Goal: Task Accomplishment & Management: Use online tool/utility

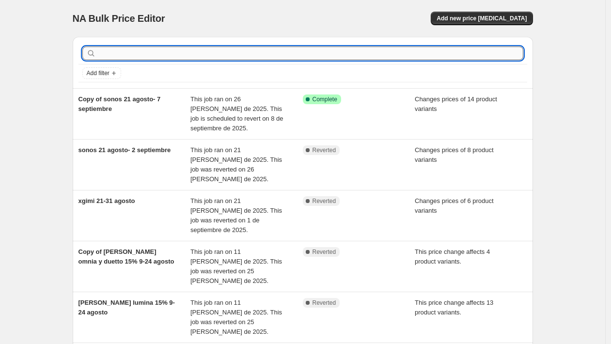
click at [141, 55] on input "text" at bounding box center [311, 54] width 426 height 14
type input "[PERSON_NAME]"
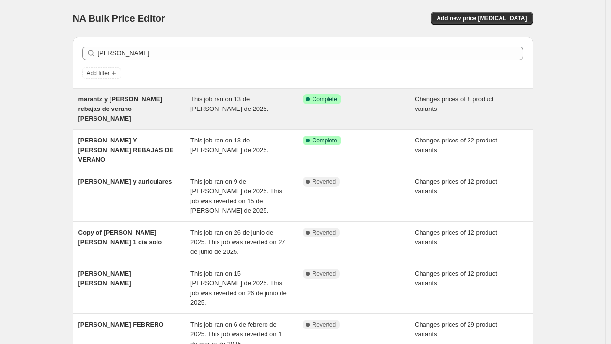
click at [143, 100] on span "marantz y [PERSON_NAME] rebajas de verano [PERSON_NAME]" at bounding box center [121, 109] width 84 height 27
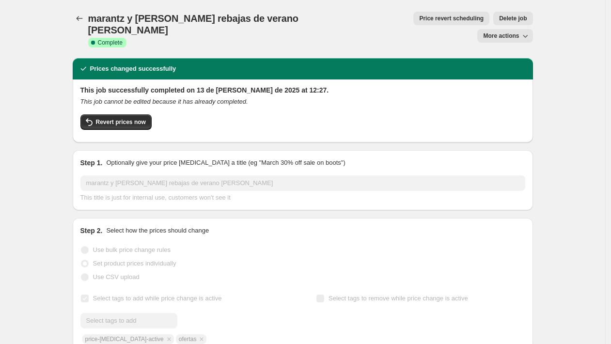
click at [503, 32] on span "More actions" at bounding box center [501, 36] width 36 height 8
click at [500, 36] on span "Copy to new job" at bounding box center [507, 38] width 45 height 7
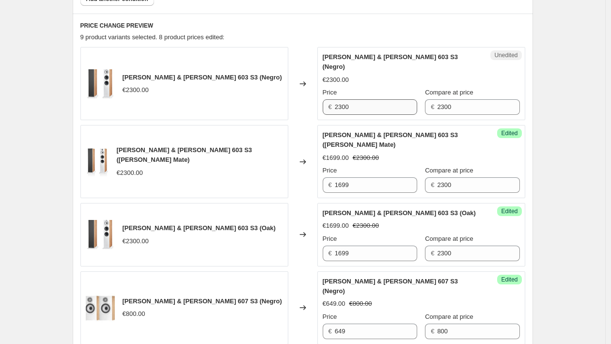
scroll to position [497, 0]
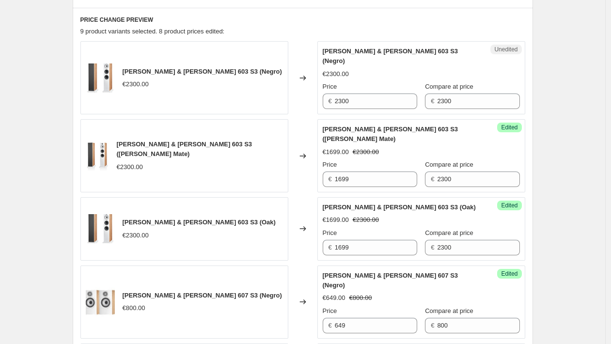
click at [195, 68] on span "[PERSON_NAME] & [PERSON_NAME] 603 S3 (Negro)" at bounding box center [203, 71] width 160 height 7
copy span "[PERSON_NAME] & [PERSON_NAME] 603 S3 (Negro)"
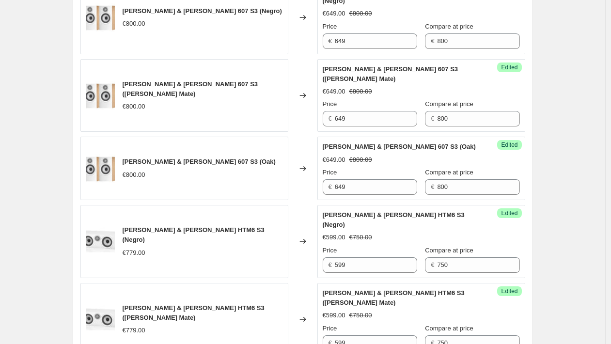
scroll to position [835, 0]
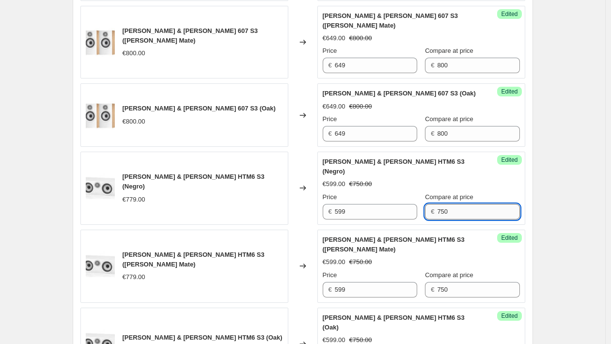
click at [445, 204] on input "750" at bounding box center [478, 212] width 82 height 16
click at [465, 204] on input "779" at bounding box center [478, 212] width 82 height 16
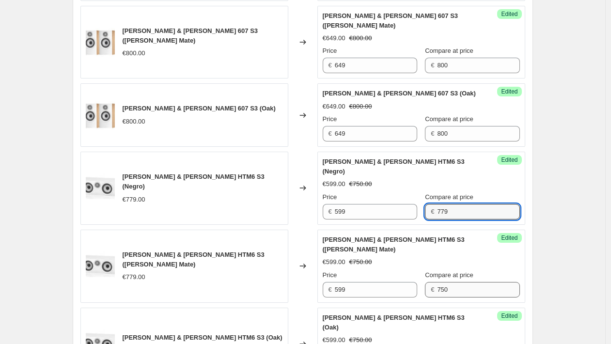
type input "779"
click at [455, 282] on input "750" at bounding box center [478, 290] width 82 height 16
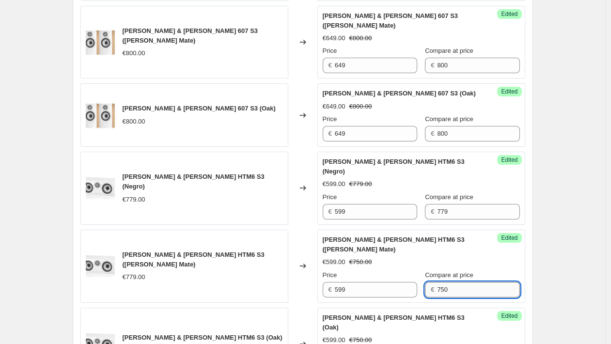
click at [455, 282] on input "750" at bounding box center [478, 290] width 82 height 16
paste input "79"
type input "779"
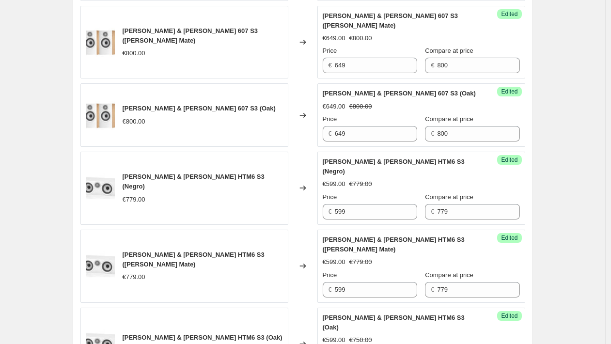
paste input "79"
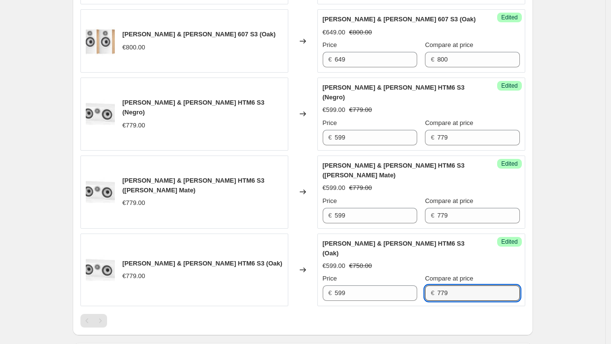
scroll to position [963, 0]
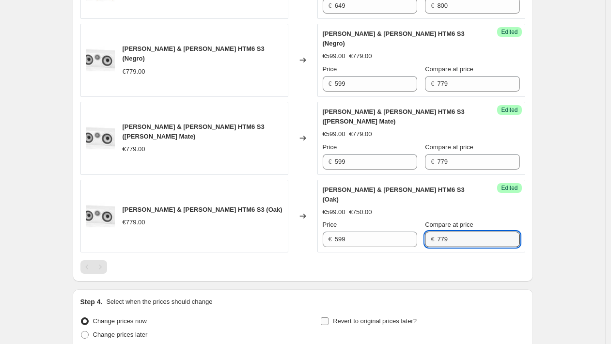
type input "779"
click at [402, 318] on span "Revert to original prices later?" at bounding box center [375, 321] width 84 height 7
click at [329, 318] on input "Revert to original prices later?" at bounding box center [325, 322] width 8 height 8
click at [361, 318] on span "Revert to original prices later?" at bounding box center [375, 321] width 84 height 7
click at [329, 318] on input "Revert to original prices later?" at bounding box center [325, 322] width 8 height 8
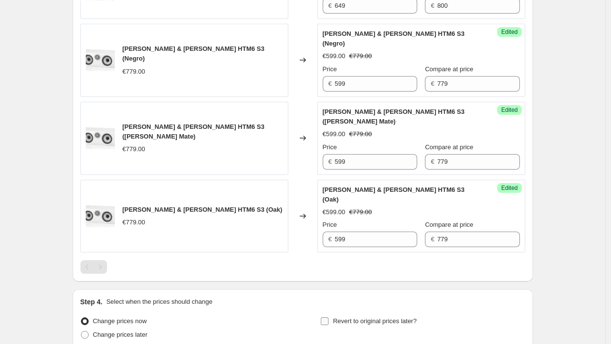
checkbox input "false"
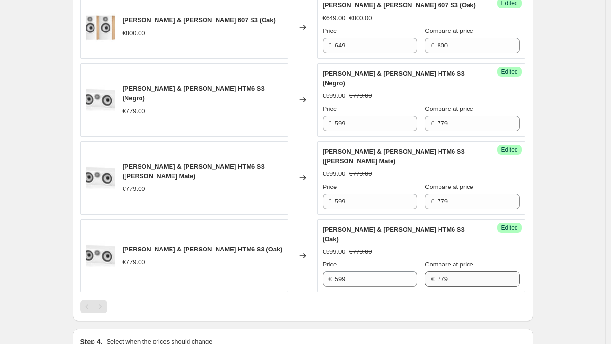
scroll to position [929, 0]
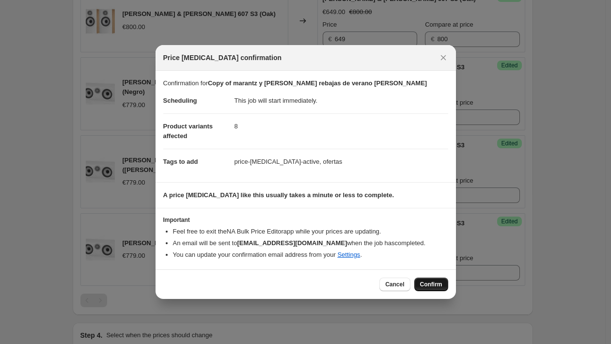
click at [421, 280] on button "Confirm" at bounding box center [432, 285] width 34 height 14
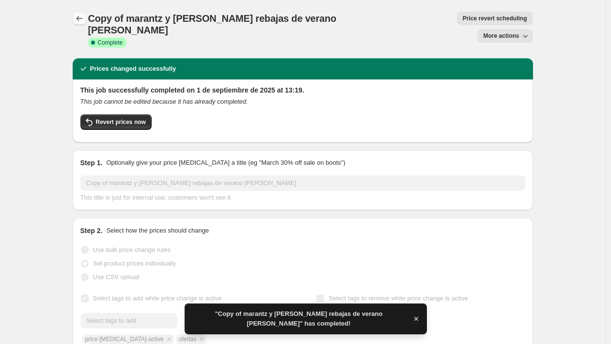
click at [84, 18] on icon "Price change jobs" at bounding box center [80, 19] width 10 height 10
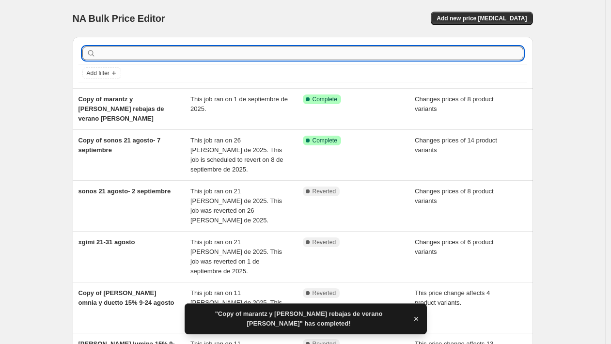
click at [151, 57] on input "text" at bounding box center [311, 54] width 426 height 14
type input "c"
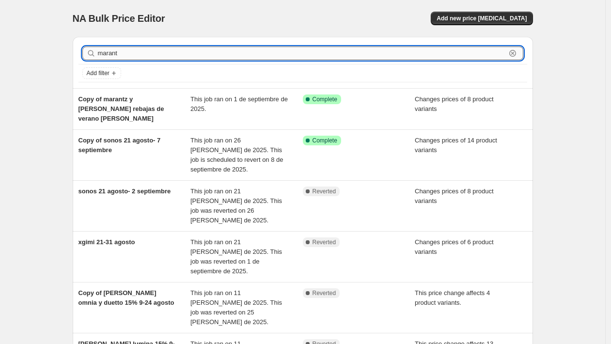
type input "marantz"
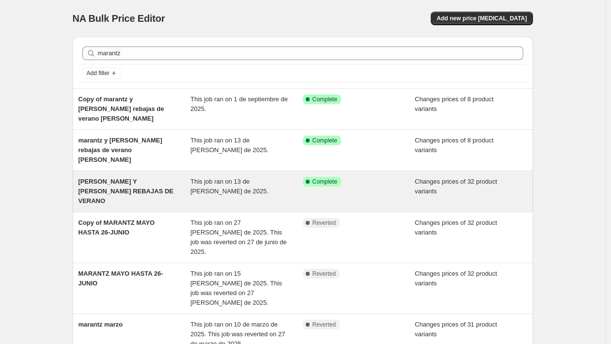
click at [143, 178] on span "[PERSON_NAME] Y [PERSON_NAME] REBAJAS DE VERANO" at bounding box center [126, 191] width 95 height 27
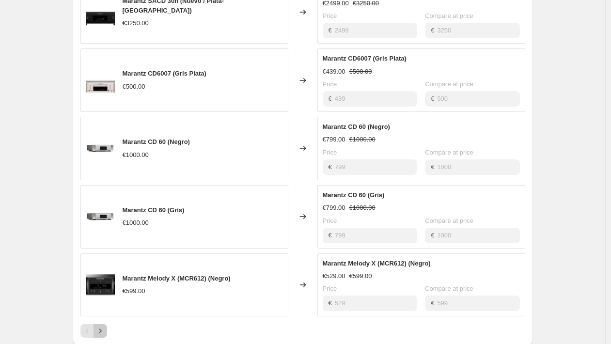
scroll to position [964, 0]
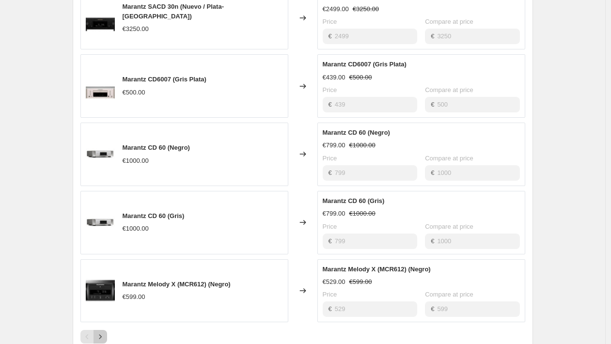
click at [105, 330] on button "Next" at bounding box center [101, 337] width 14 height 14
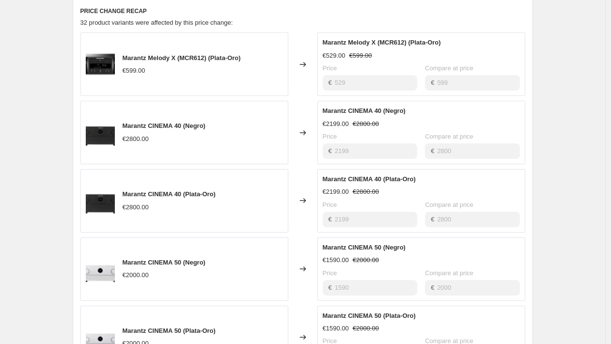
scroll to position [965, 0]
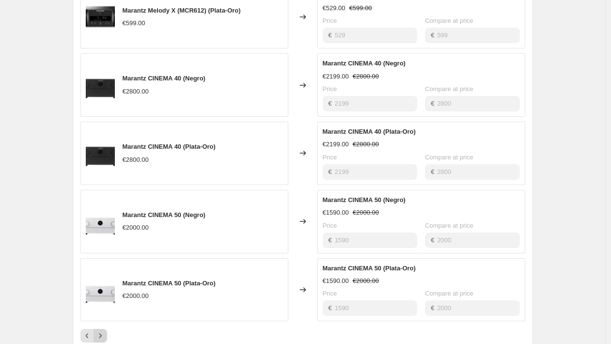
click at [105, 331] on icon "Next" at bounding box center [101, 336] width 10 height 10
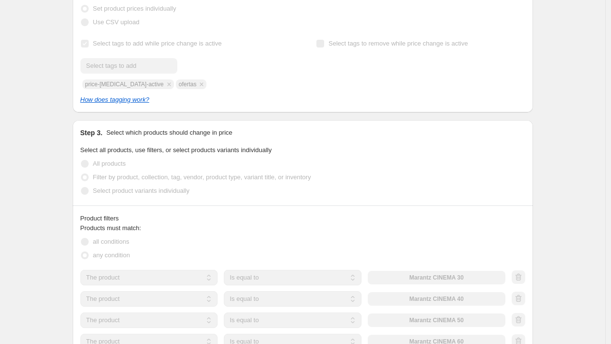
scroll to position [0, 0]
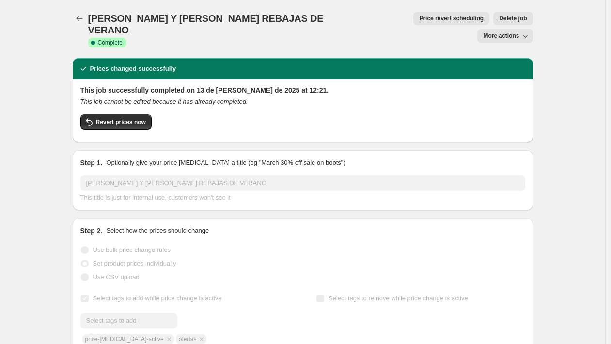
click at [492, 32] on span "More actions" at bounding box center [501, 36] width 36 height 8
click at [495, 32] on button "Copy to new job" at bounding box center [511, 39] width 59 height 16
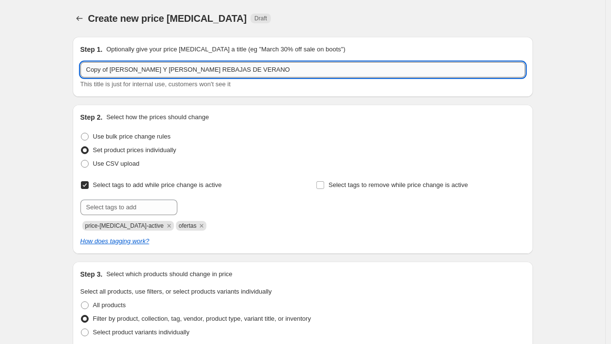
click at [264, 71] on input "Copy of [PERSON_NAME] Y [PERSON_NAME] REBAJAS DE VERANO" at bounding box center [302, 70] width 445 height 16
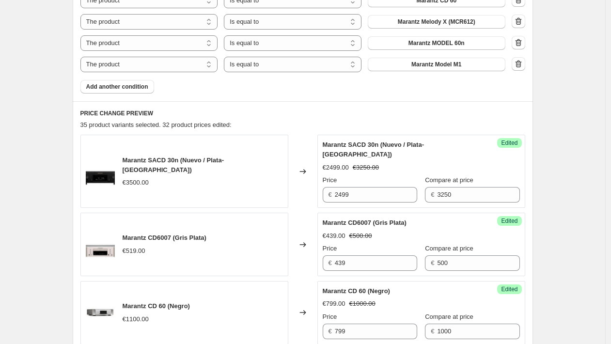
scroll to position [810, 0]
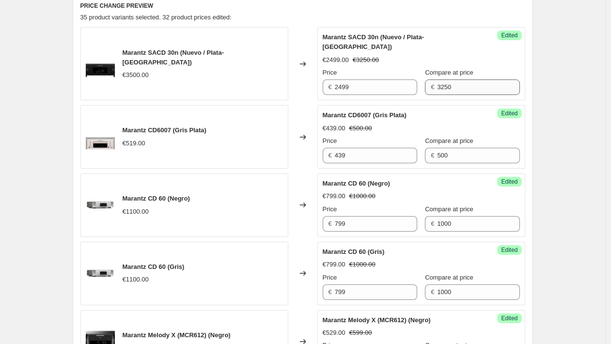
type input "Copy of [PERSON_NAME] Y [PERSON_NAME] REBAJAS DE VERANO hasta nuevo aviso"
click at [462, 80] on input "3250" at bounding box center [478, 88] width 82 height 16
type input "3500"
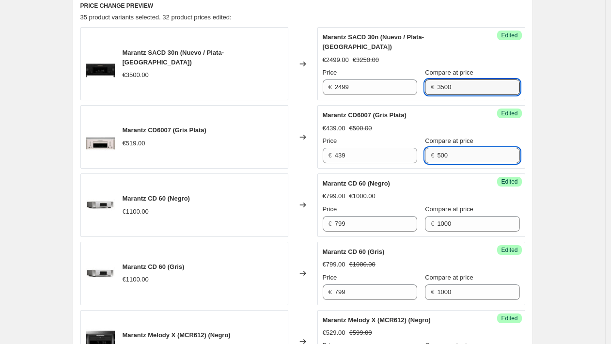
click at [458, 148] on input "500" at bounding box center [478, 156] width 82 height 16
type input "519"
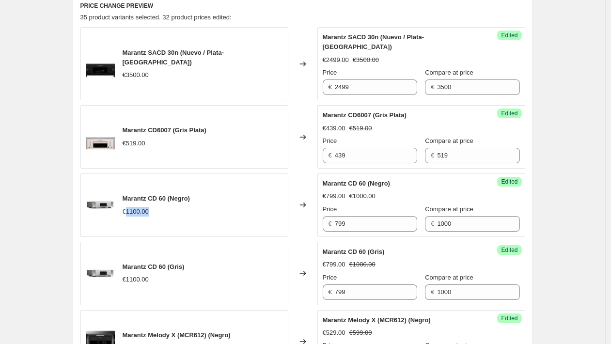
drag, startPoint x: 155, startPoint y: 204, endPoint x: 128, endPoint y: 201, distance: 26.8
click at [128, 207] on div "€1100.00" at bounding box center [156, 212] width 67 height 10
copy span "1100.00"
click at [458, 216] on input "1000" at bounding box center [478, 224] width 82 height 16
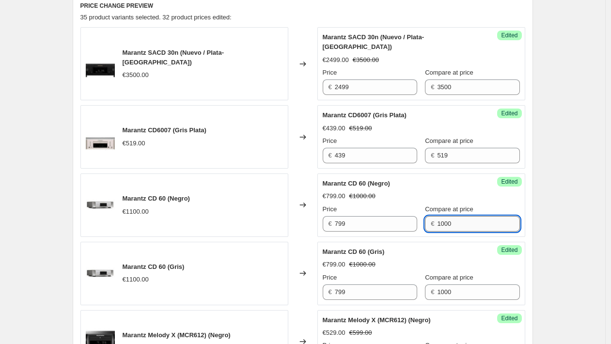
paste input "100."
click at [234, 260] on div "Marantz CD 60 (Gris) €1100.00" at bounding box center [184, 274] width 208 height 64
click at [470, 217] on input "1100.00" at bounding box center [478, 224] width 82 height 16
click at [469, 218] on input "1100.00" at bounding box center [478, 224] width 82 height 16
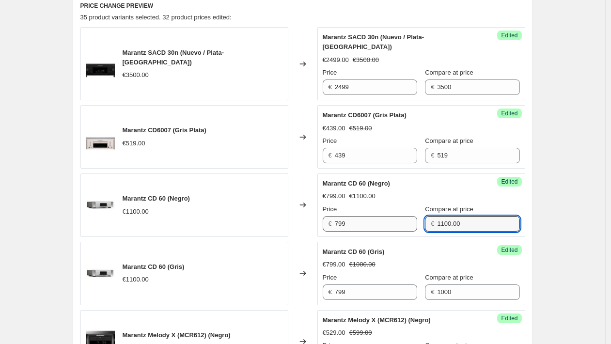
drag, startPoint x: 460, startPoint y: 217, endPoint x: 410, endPoint y: 217, distance: 49.9
click at [410, 217] on div "Price € 799 Compare at price € 1100.00" at bounding box center [421, 218] width 197 height 27
click at [453, 216] on input "1100" at bounding box center [478, 224] width 82 height 16
type input "1100"
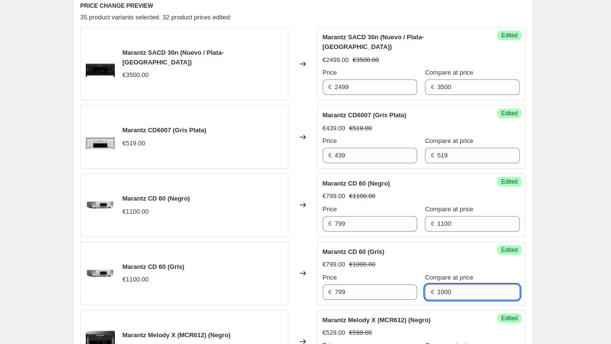
click at [460, 285] on input "1000" at bounding box center [478, 293] width 82 height 16
paste input "1"
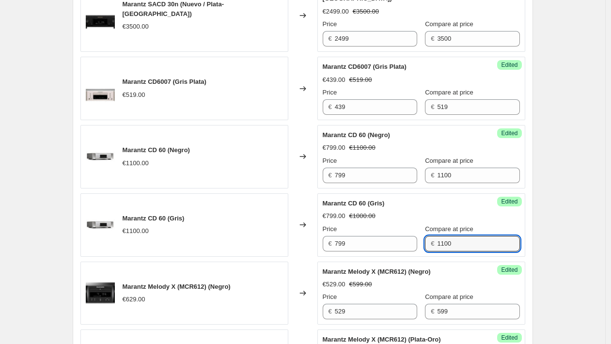
scroll to position [961, 0]
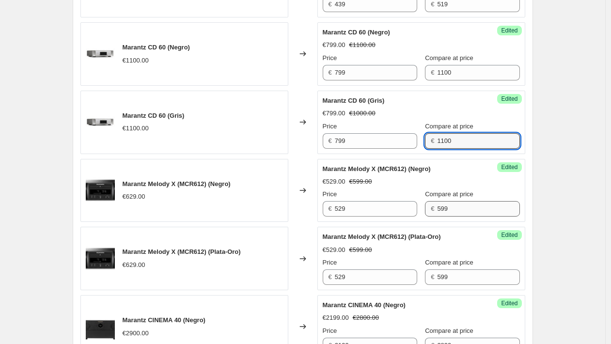
type input "1100"
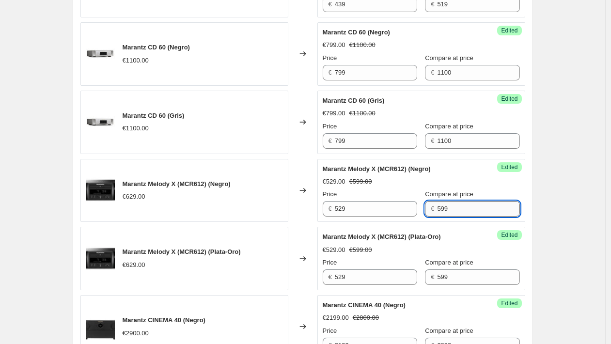
click at [457, 202] on input "599" at bounding box center [478, 209] width 82 height 16
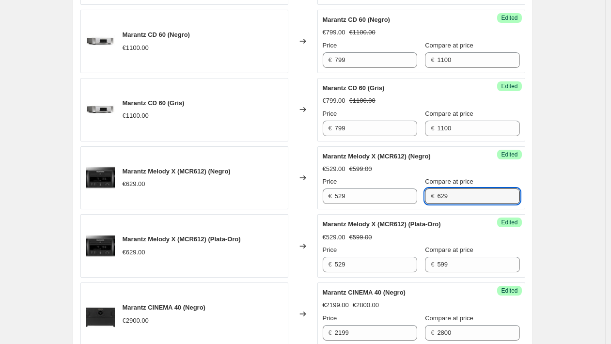
scroll to position [980, 0]
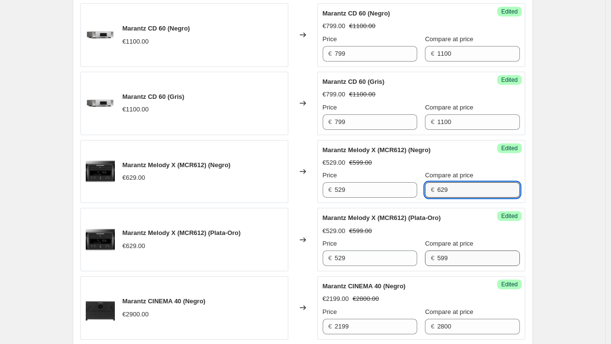
type input "629"
click at [457, 251] on input "599" at bounding box center [478, 259] width 82 height 16
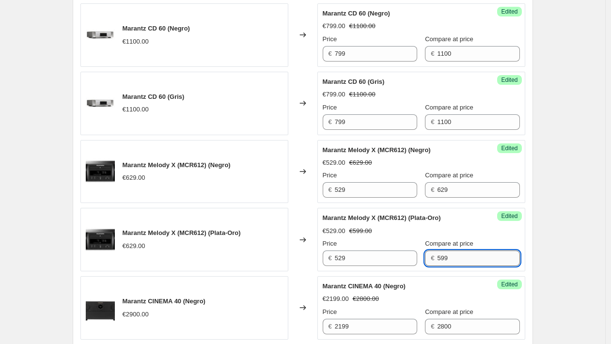
click at [457, 251] on input "599" at bounding box center [478, 259] width 82 height 16
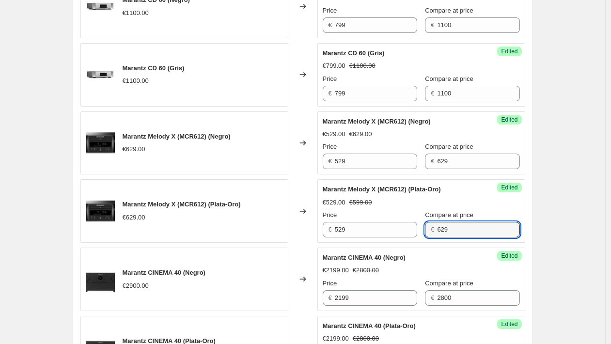
scroll to position [1015, 0]
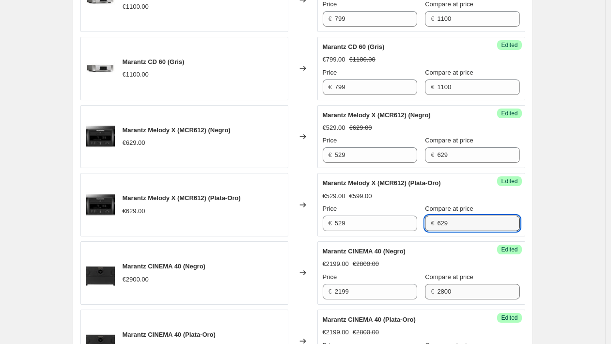
type input "629"
click at [470, 284] on input "2800" at bounding box center [478, 292] width 82 height 16
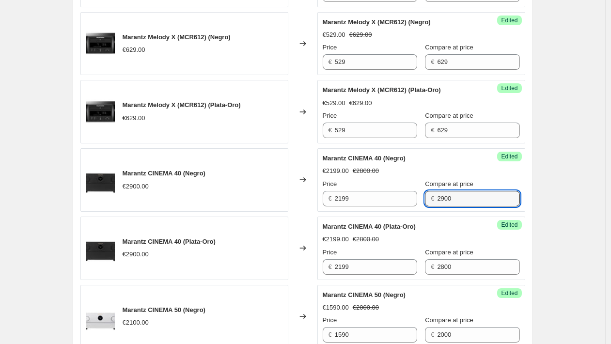
scroll to position [1116, 0]
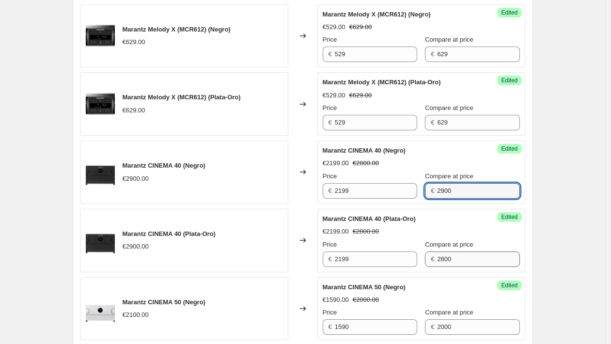
type input "2900"
click at [447, 252] on input "2800" at bounding box center [478, 260] width 82 height 16
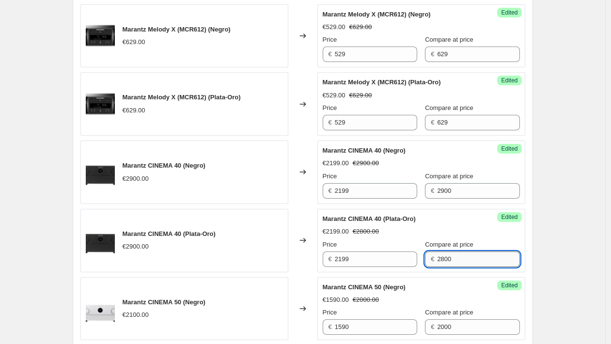
click at [447, 252] on input "2800" at bounding box center [478, 260] width 82 height 16
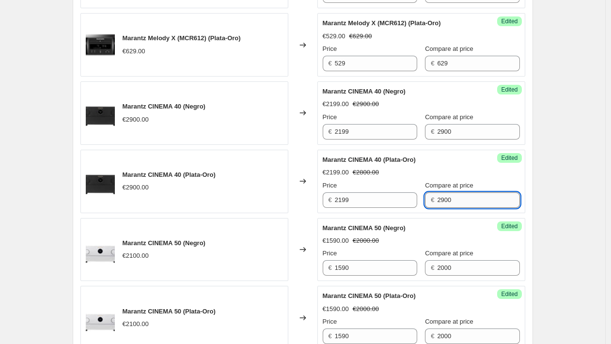
scroll to position [1224, 0]
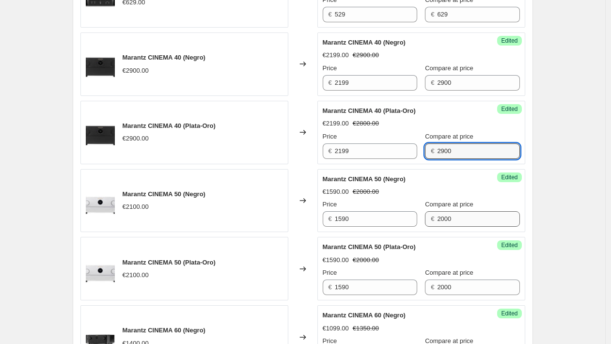
type input "2900"
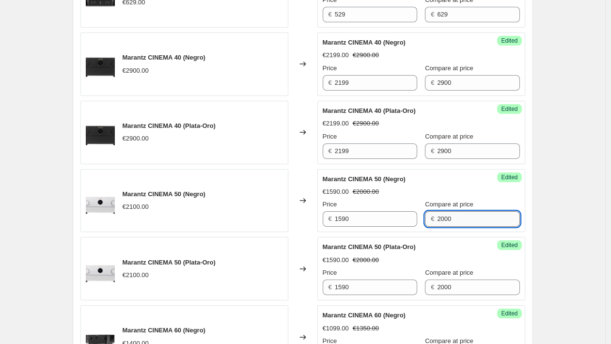
click at [449, 211] on input "2000" at bounding box center [478, 219] width 82 height 16
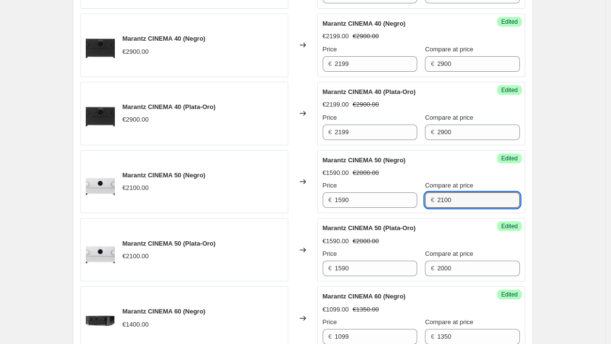
scroll to position [1249, 0]
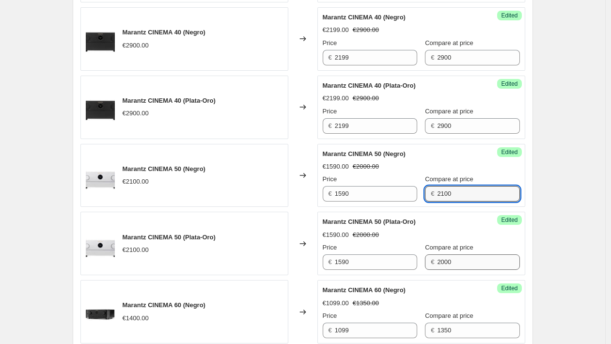
type input "2100"
click at [460, 255] on input "2000" at bounding box center [478, 263] width 82 height 16
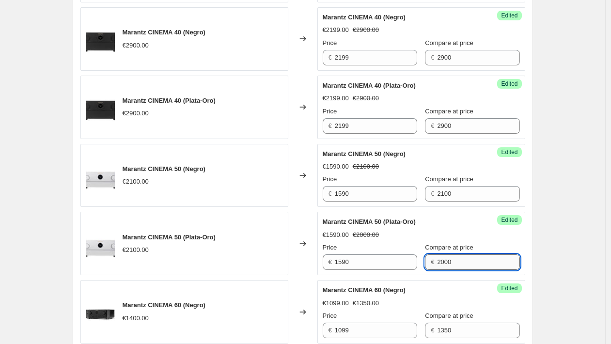
click at [460, 255] on input "2000" at bounding box center [478, 263] width 82 height 16
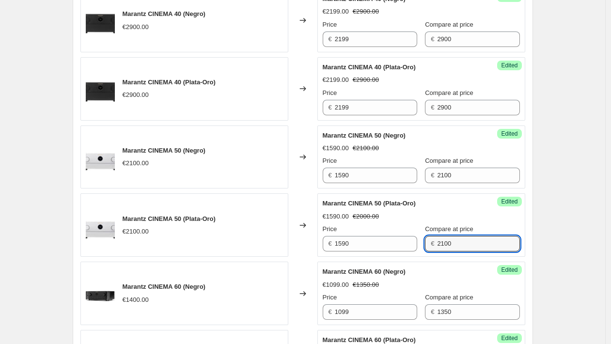
scroll to position [1274, 0]
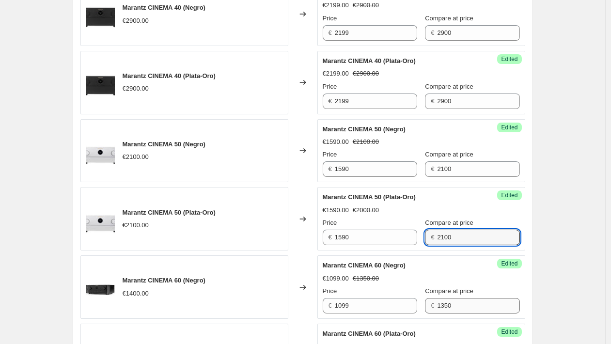
type input "2100"
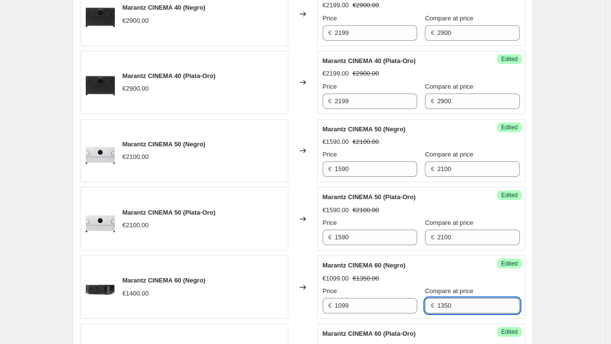
click at [454, 298] on input "1350" at bounding box center [478, 306] width 82 height 16
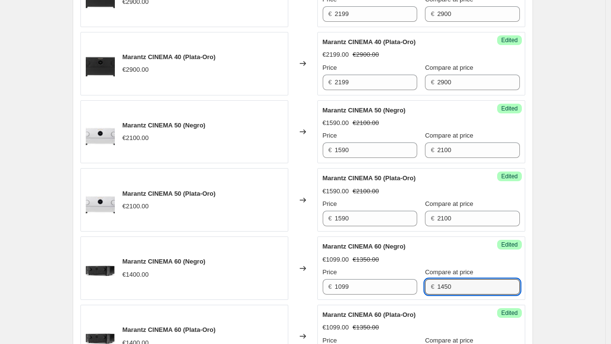
scroll to position [1299, 0]
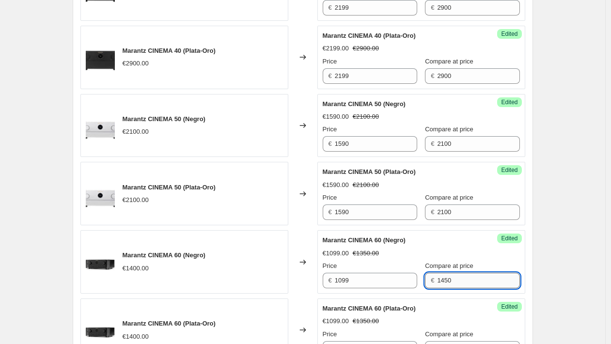
click at [452, 273] on input "1450" at bounding box center [478, 281] width 82 height 16
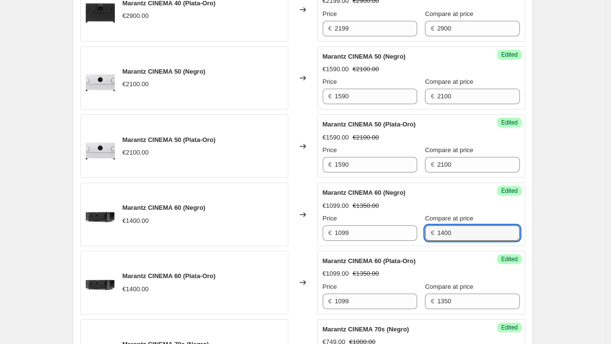
scroll to position [1357, 0]
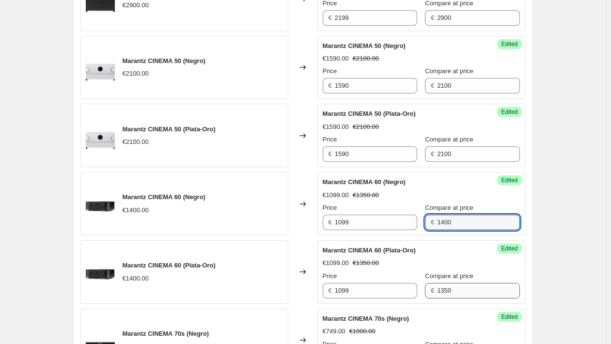
type input "1400"
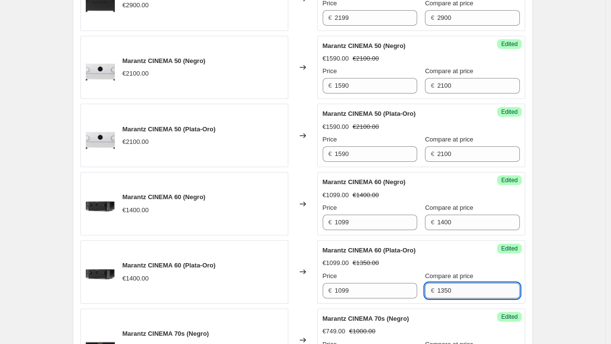
click at [446, 283] on input "1350" at bounding box center [478, 291] width 82 height 16
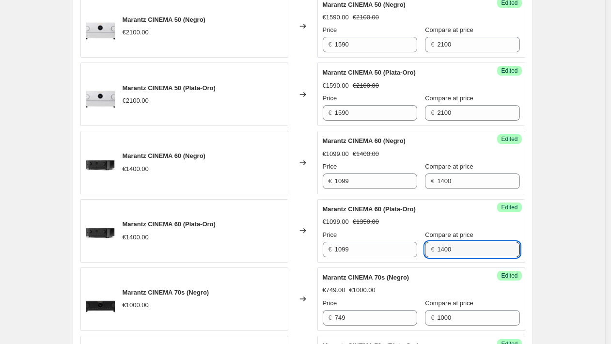
scroll to position [1405, 0]
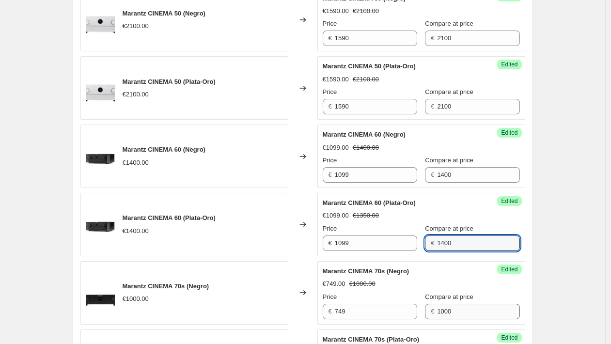
type input "1400"
click at [458, 304] on input "1000" at bounding box center [478, 312] width 82 height 16
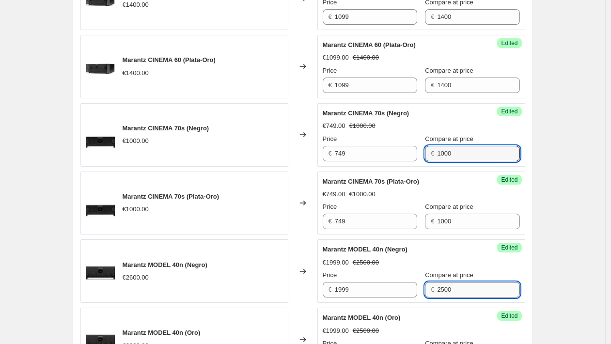
click at [451, 277] on div "Compare at price € 2500" at bounding box center [472, 284] width 95 height 27
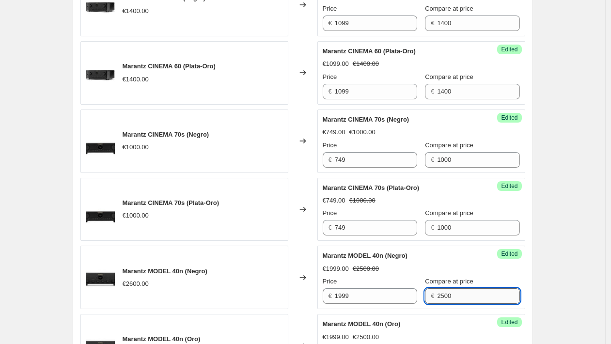
click at [451, 277] on div "Compare at price € 2500" at bounding box center [472, 290] width 95 height 27
click at [454, 288] on input "2500" at bounding box center [478, 296] width 82 height 16
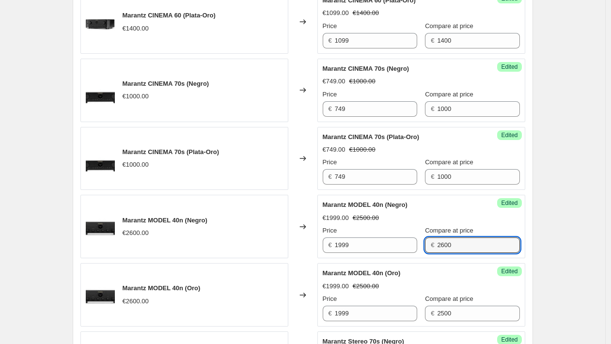
scroll to position [1614, 0]
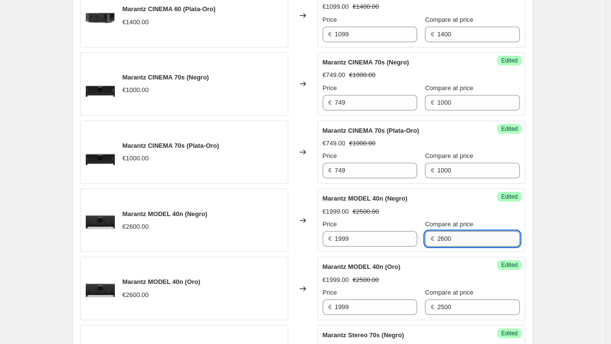
click at [457, 234] on input "2600" at bounding box center [478, 239] width 82 height 16
type input "2600"
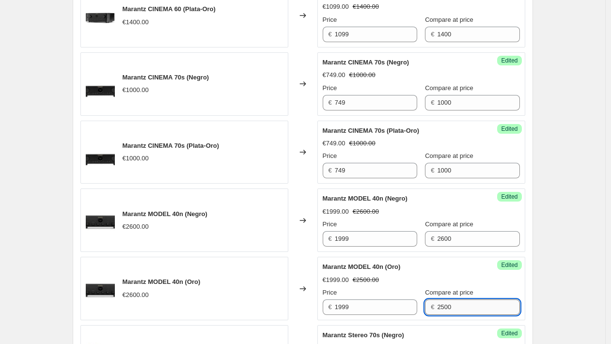
click at [459, 300] on input "2500" at bounding box center [478, 308] width 82 height 16
paste input "6"
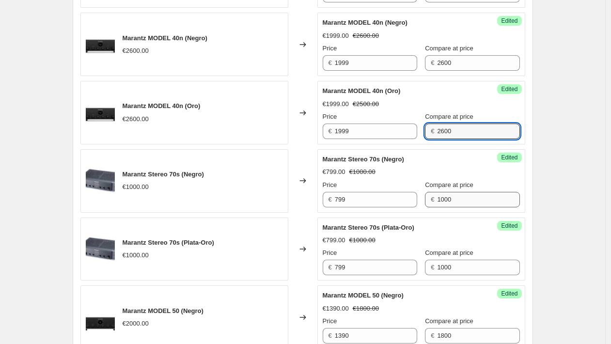
scroll to position [1802, 0]
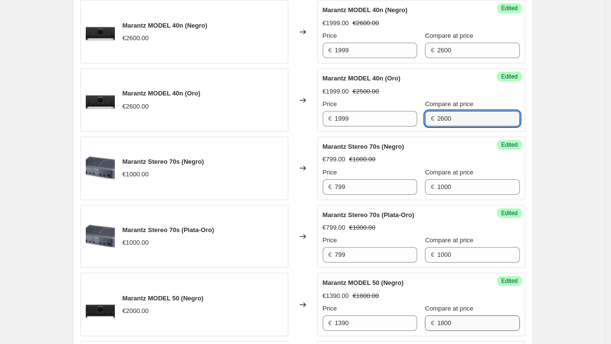
type input "2600"
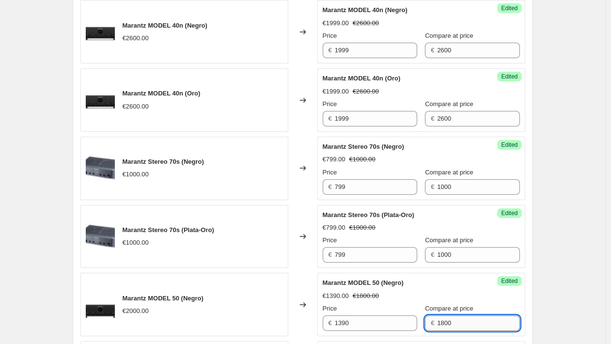
click at [452, 316] on input "1800" at bounding box center [478, 324] width 82 height 16
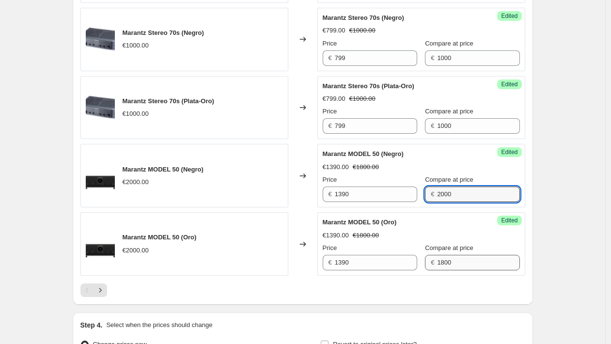
scroll to position [1938, 0]
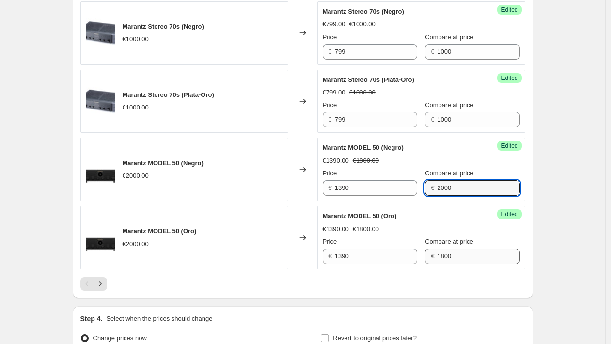
type input "2000"
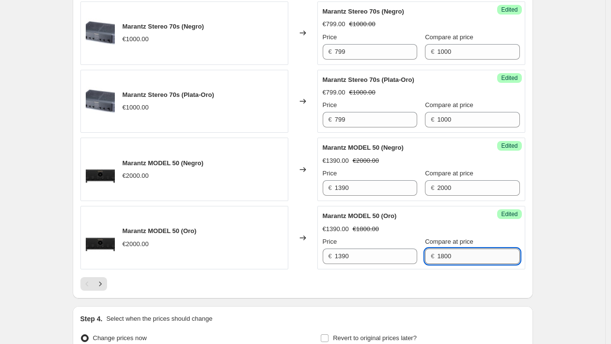
click at [459, 249] on input "1800" at bounding box center [478, 257] width 82 height 16
type input "2000"
click at [272, 277] on div at bounding box center [302, 284] width 445 height 14
click at [100, 279] on icon "Next" at bounding box center [101, 284] width 10 height 10
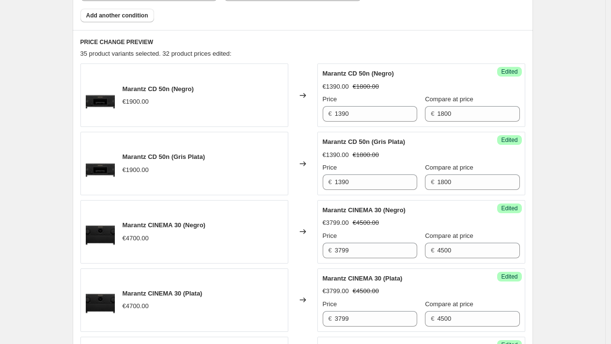
scroll to position [767, 0]
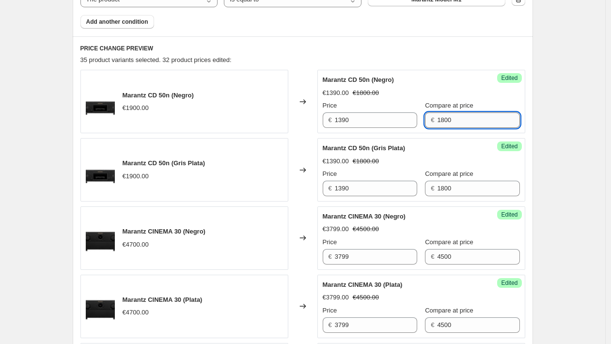
click at [465, 122] on input "1800" at bounding box center [478, 120] width 82 height 16
type input "1900"
click at [446, 187] on input "1800" at bounding box center [478, 189] width 82 height 16
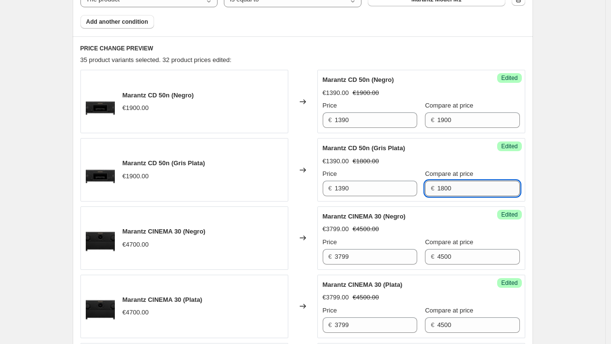
click at [448, 186] on input "1800" at bounding box center [478, 189] width 82 height 16
type input "1900"
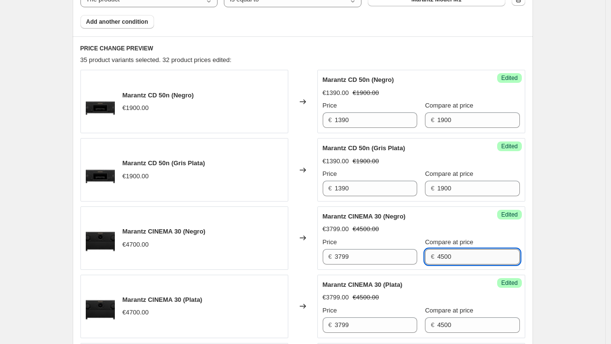
click at [451, 256] on input "4500" at bounding box center [478, 257] width 82 height 16
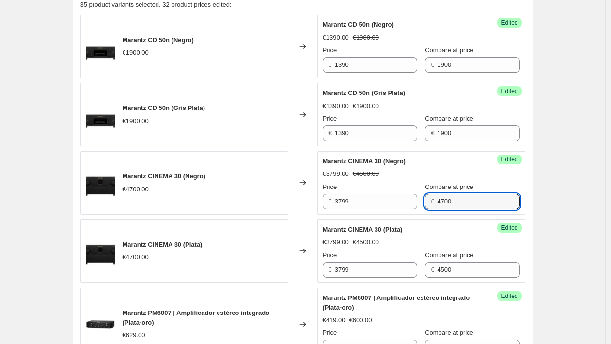
scroll to position [829, 0]
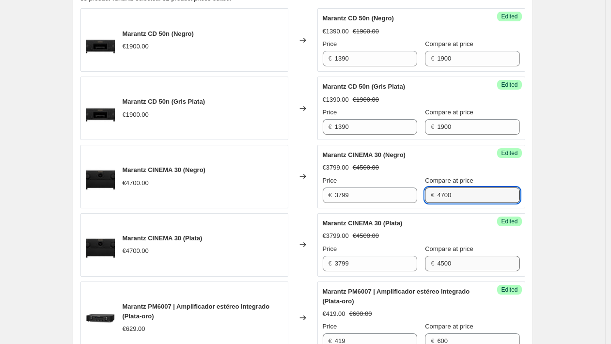
type input "4700"
click at [458, 262] on input "4500" at bounding box center [478, 264] width 82 height 16
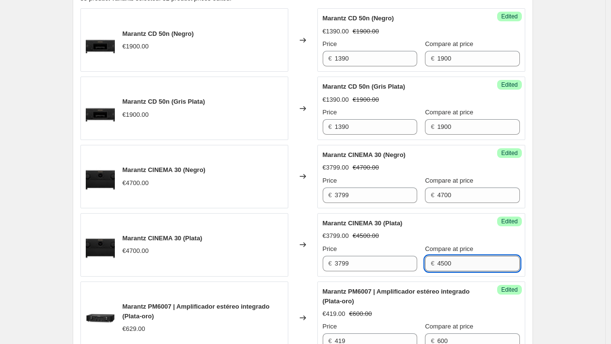
click at [458, 262] on input "4500" at bounding box center [478, 264] width 82 height 16
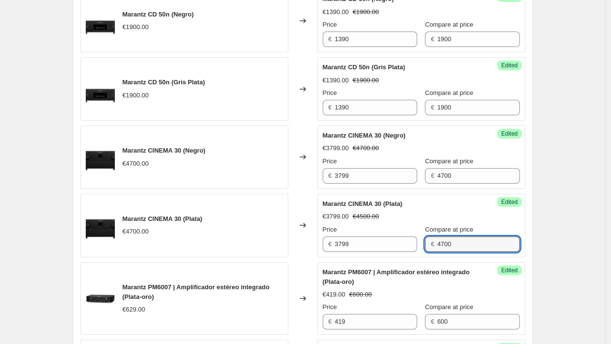
scroll to position [864, 0]
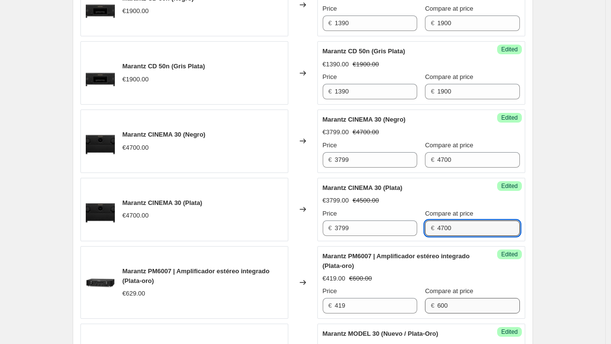
type input "4700"
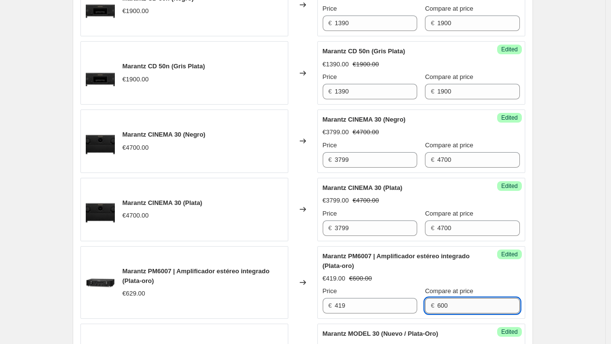
click at [474, 303] on input "600" at bounding box center [478, 306] width 82 height 16
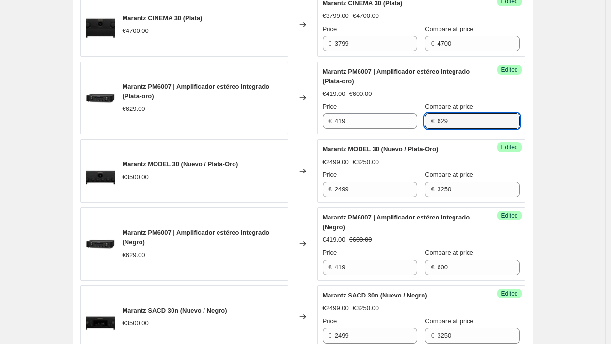
scroll to position [1055, 0]
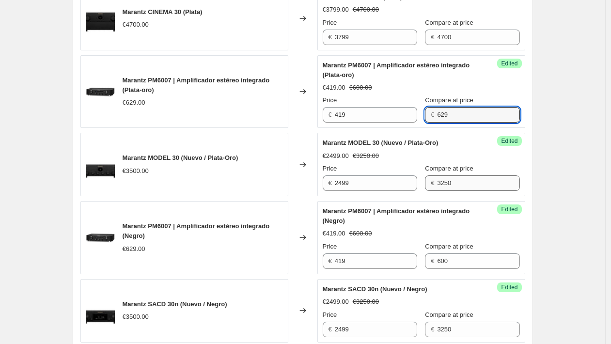
type input "629"
click at [457, 183] on input "3250" at bounding box center [478, 184] width 82 height 16
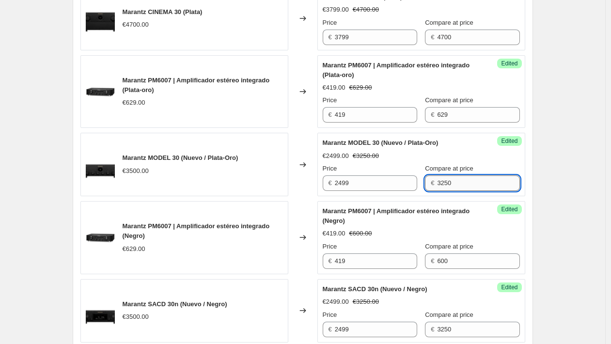
click at [457, 183] on input "3250" at bounding box center [478, 184] width 82 height 16
type input "3500"
click at [463, 266] on input "600" at bounding box center [478, 262] width 82 height 16
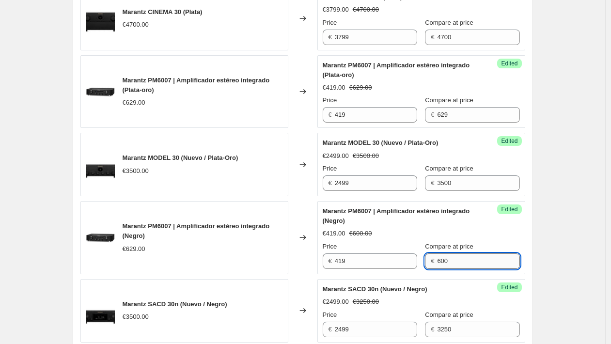
click at [463, 266] on input "600" at bounding box center [478, 262] width 82 height 16
type input "629"
click at [419, 228] on div "Marantz PM6007 | Amplificador estéreo integrado (Negro) €419.00 €600.00 Price €…" at bounding box center [421, 238] width 197 height 63
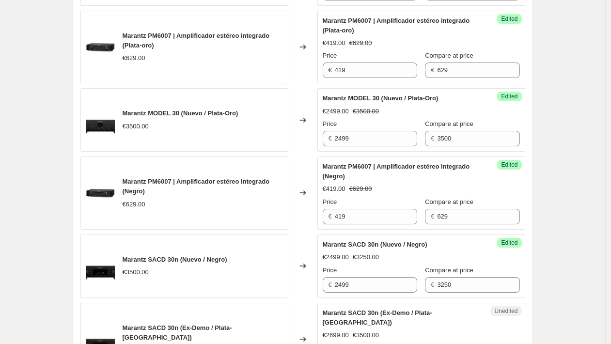
scroll to position [1119, 0]
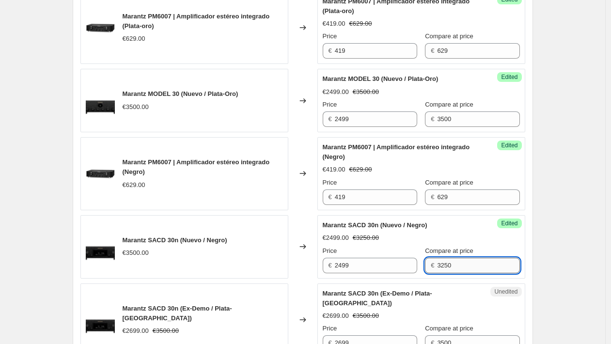
click at [455, 261] on input "3250" at bounding box center [478, 266] width 82 height 16
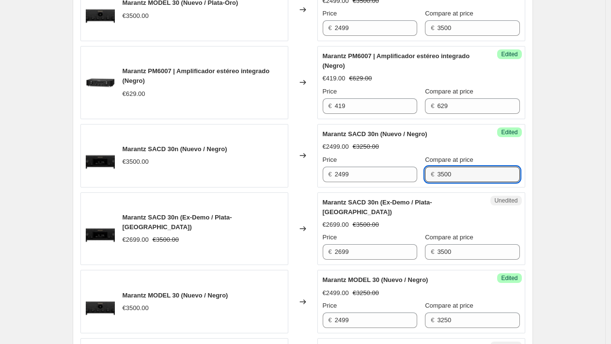
scroll to position [1262, 0]
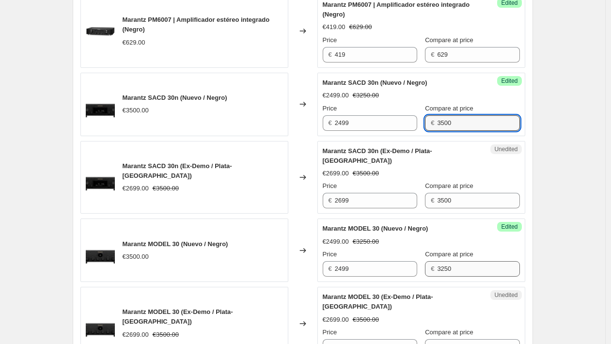
type input "3500"
click at [462, 261] on input "3250" at bounding box center [478, 269] width 82 height 16
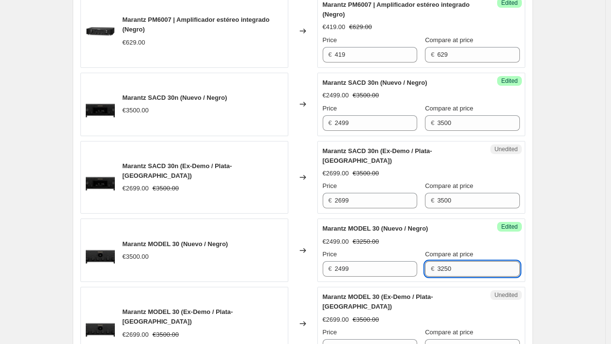
click at [462, 261] on input "3250" at bounding box center [478, 269] width 82 height 16
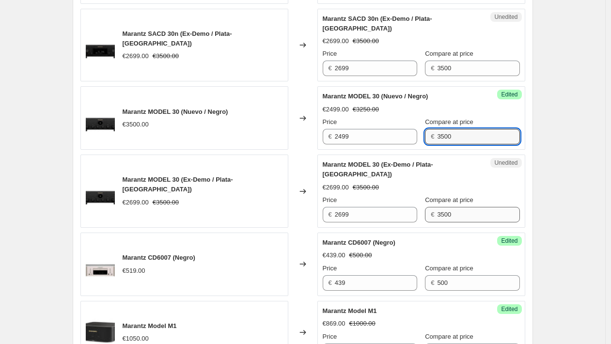
scroll to position [1388, 0]
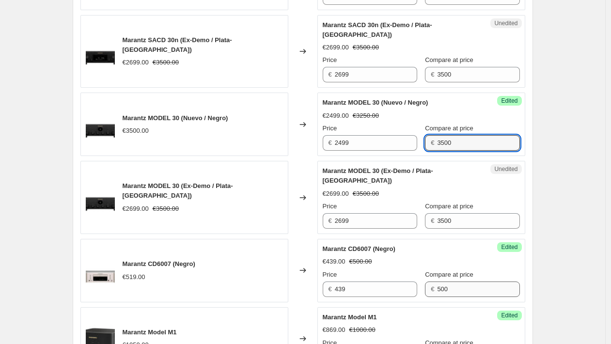
type input "3500"
click at [461, 282] on input "500" at bounding box center [478, 290] width 82 height 16
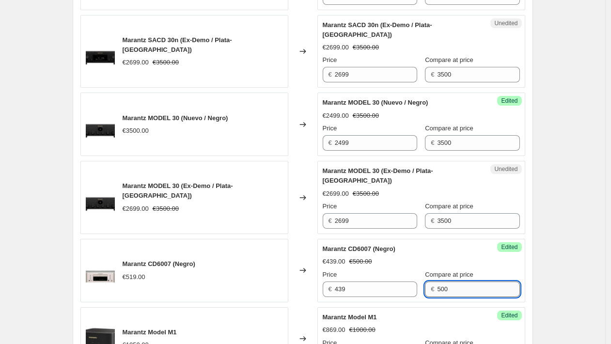
click at [461, 282] on input "500" at bounding box center [478, 290] width 82 height 16
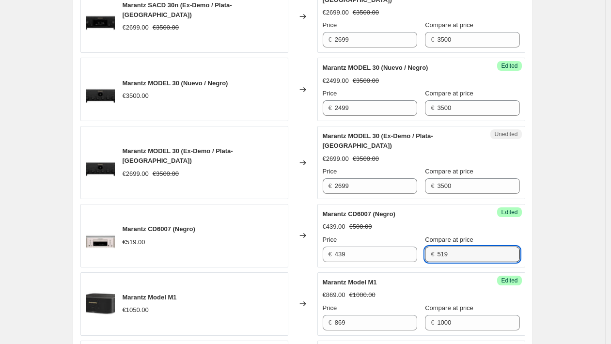
scroll to position [1492, 0]
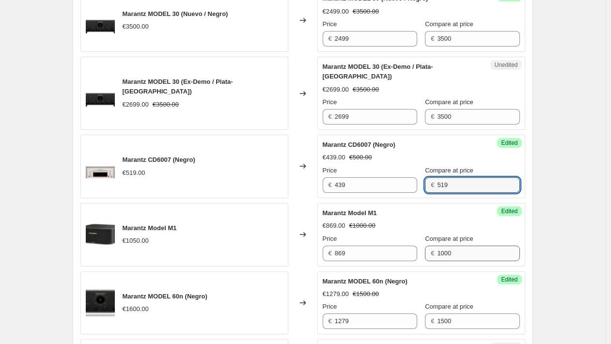
type input "519"
click at [454, 246] on input "1000" at bounding box center [478, 254] width 82 height 16
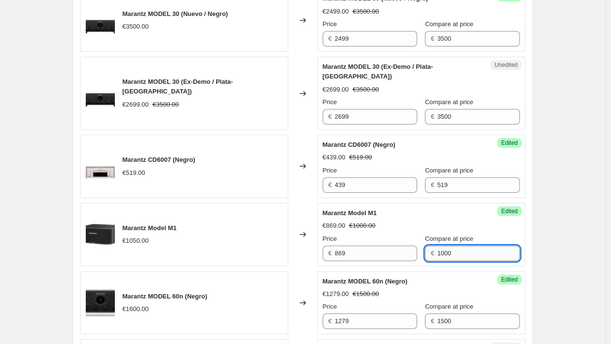
click at [454, 246] on input "1000" at bounding box center [478, 254] width 82 height 16
type input "1050"
click at [436, 221] on div "€869.00 €1000.00" at bounding box center [421, 226] width 197 height 10
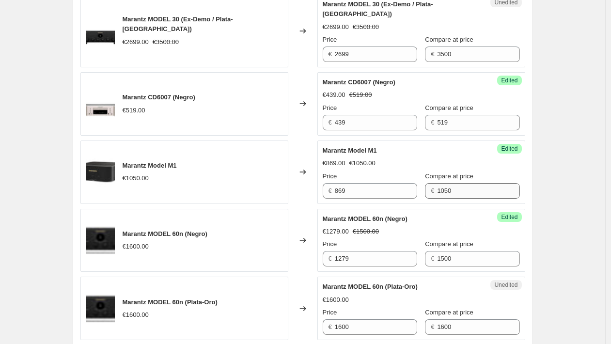
scroll to position [1561, 0]
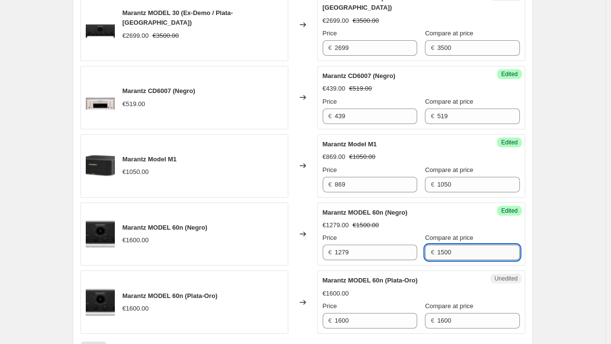
click at [456, 245] on input "1500" at bounding box center [478, 253] width 82 height 16
type input "1600"
click at [107, 342] on div "Pagination" at bounding box center [101, 349] width 14 height 14
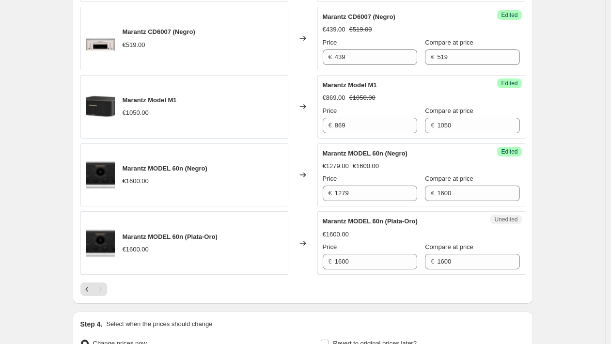
scroll to position [1650, 0]
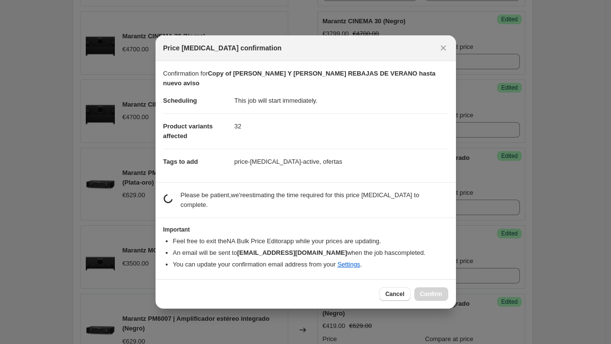
scroll to position [0, 0]
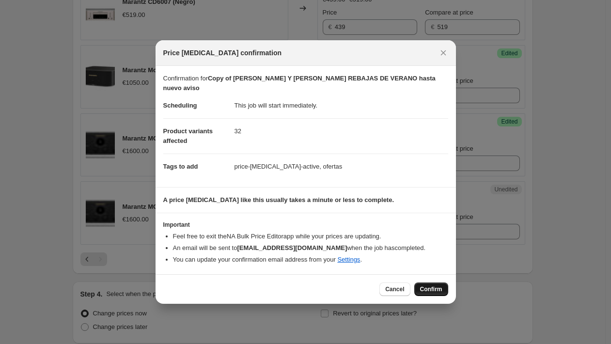
click at [434, 286] on span "Confirm" at bounding box center [431, 290] width 22 height 8
